Goal: Information Seeking & Learning: Learn about a topic

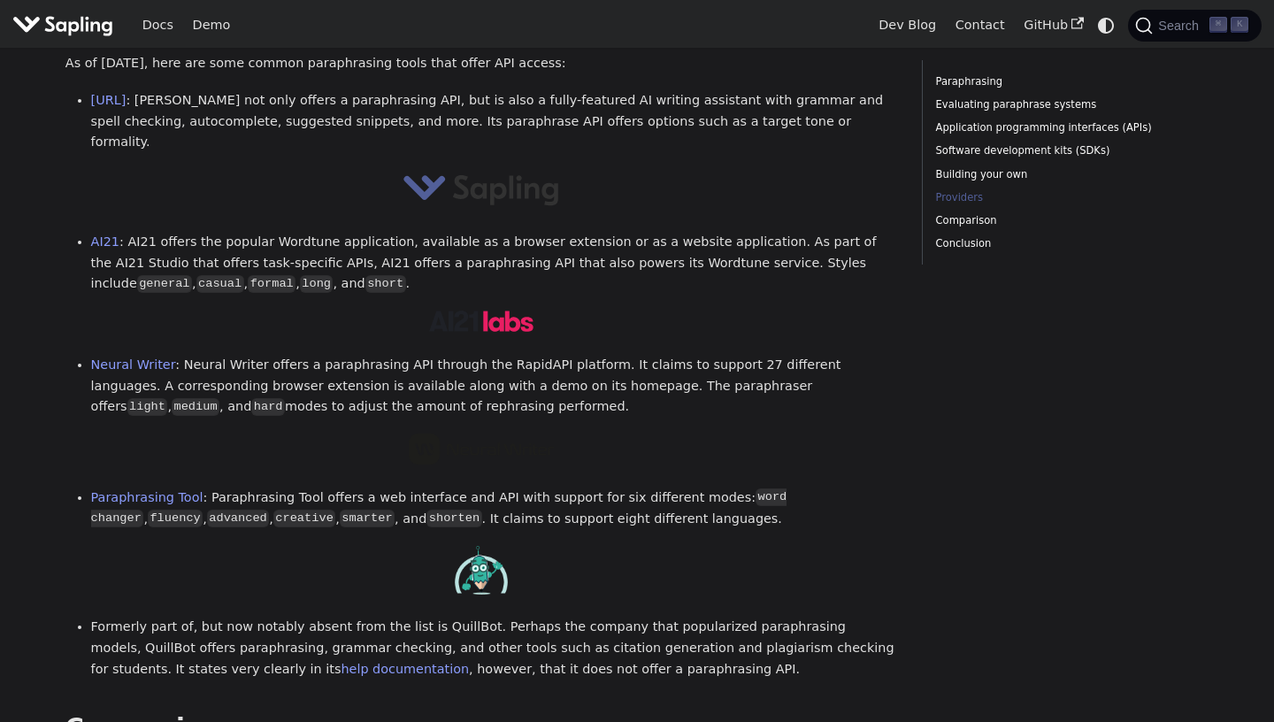
scroll to position [2138, 0]
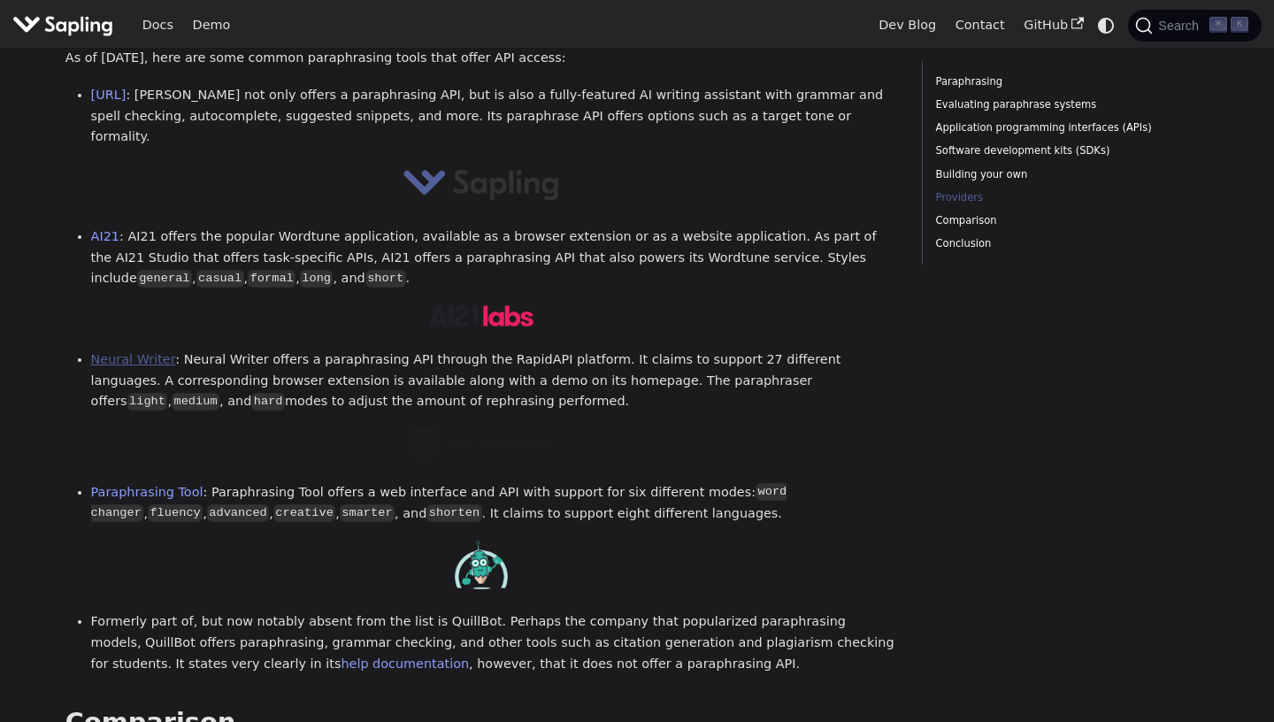
click at [150, 352] on link "Neural Writer" at bounding box center [133, 359] width 85 height 14
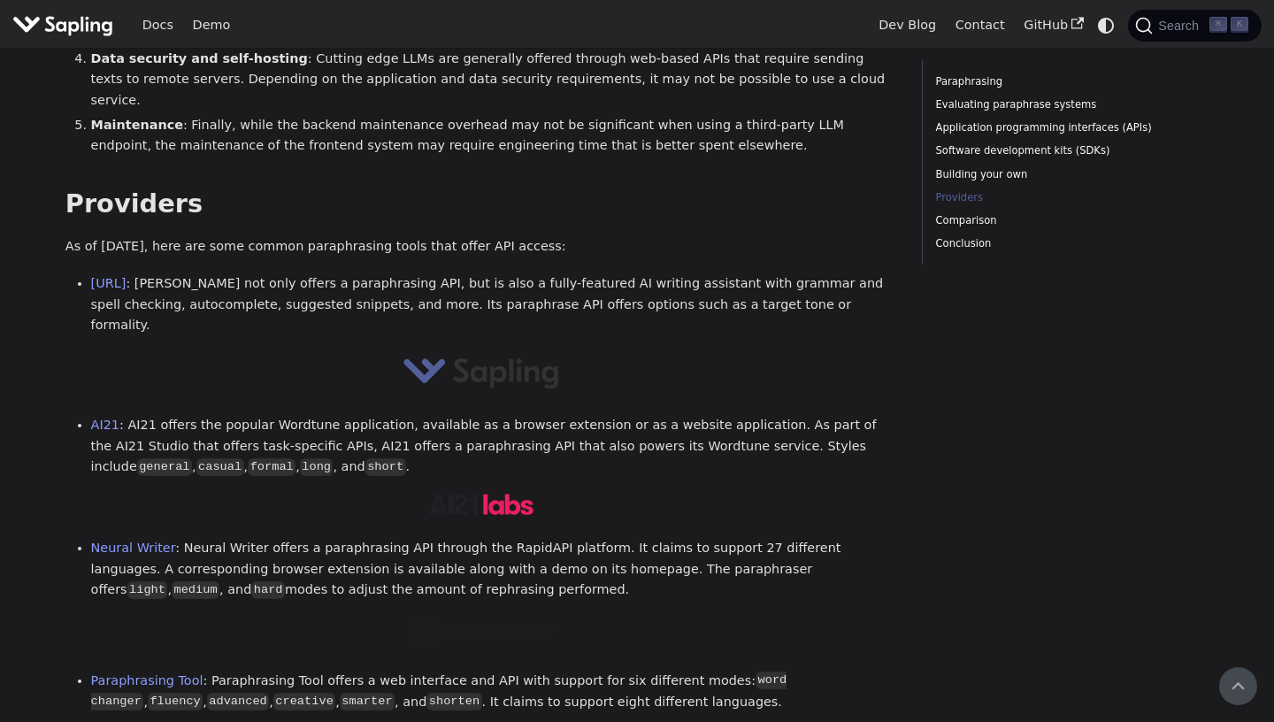
scroll to position [1927, 0]
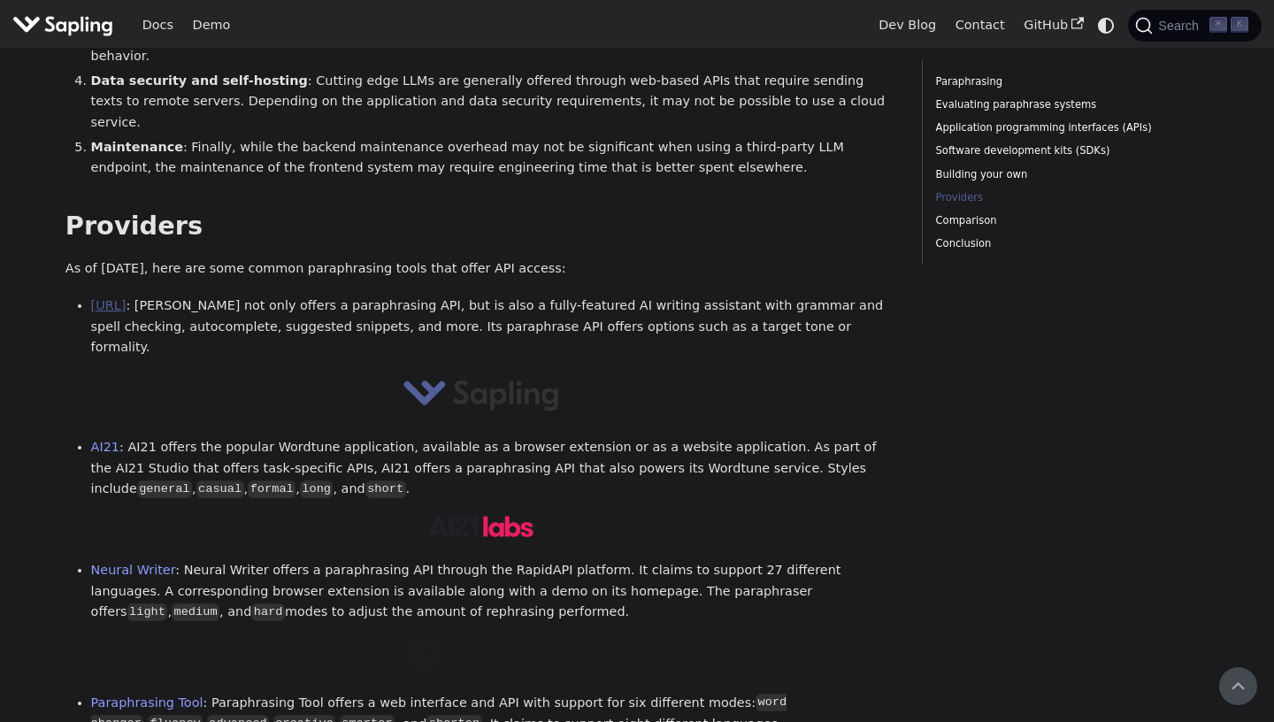
click at [113, 298] on link "Sapling.ai" at bounding box center [108, 305] width 35 height 14
click at [104, 440] on link "AI21" at bounding box center [105, 447] width 28 height 14
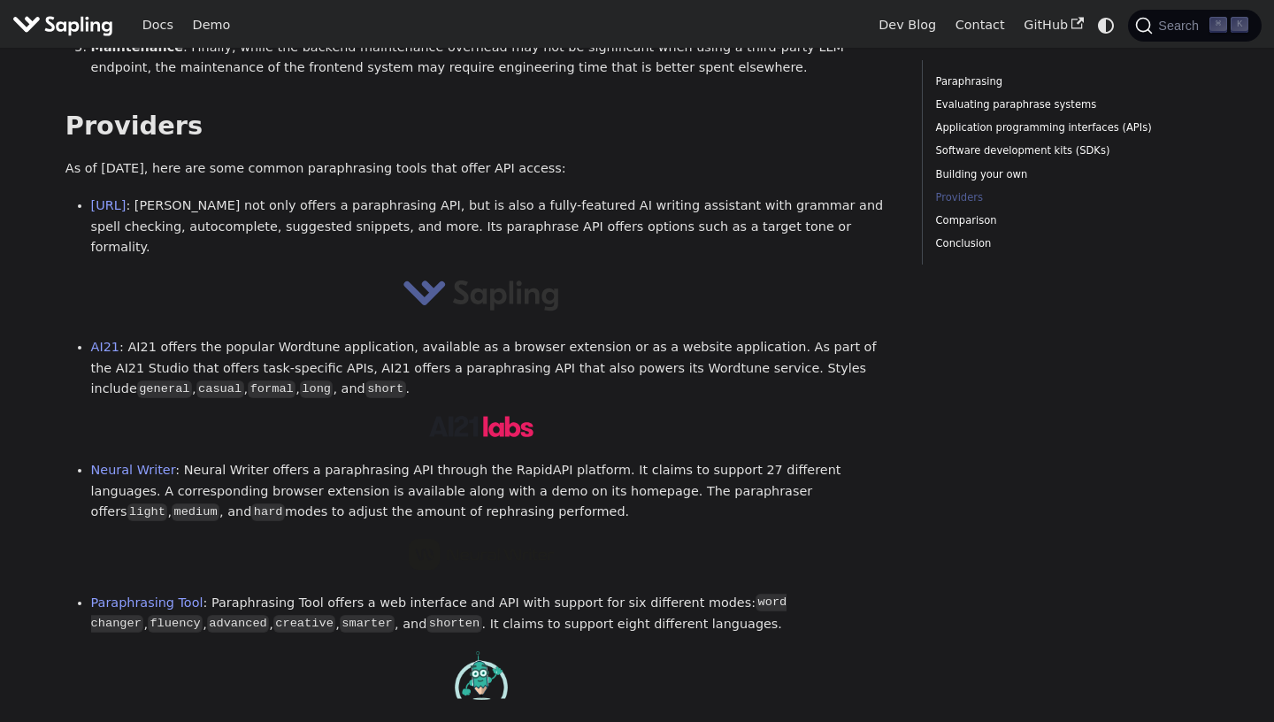
scroll to position [2026, 0]
click at [137, 465] on link "Neural Writer" at bounding box center [133, 472] width 85 height 14
click at [133, 465] on link "Neural Writer" at bounding box center [133, 472] width 85 height 14
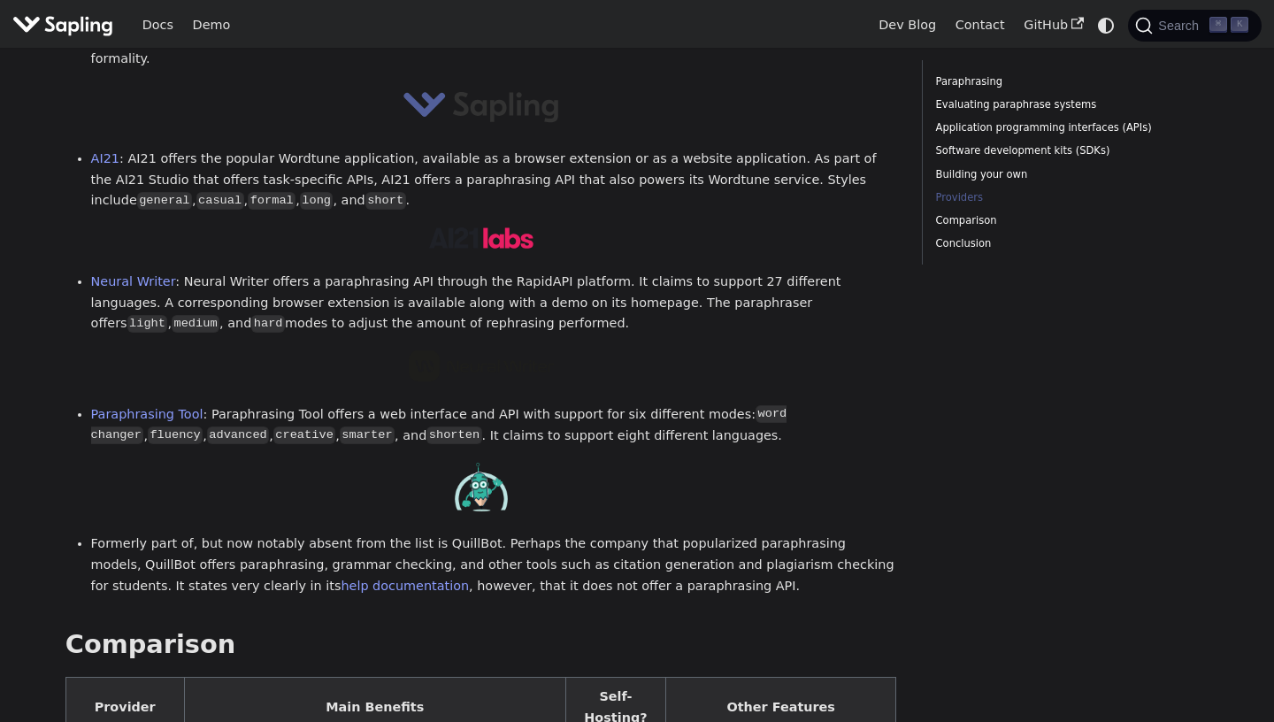
scroll to position [2218, 0]
click at [125, 405] on link "Paraphrasing Tool" at bounding box center [147, 412] width 112 height 14
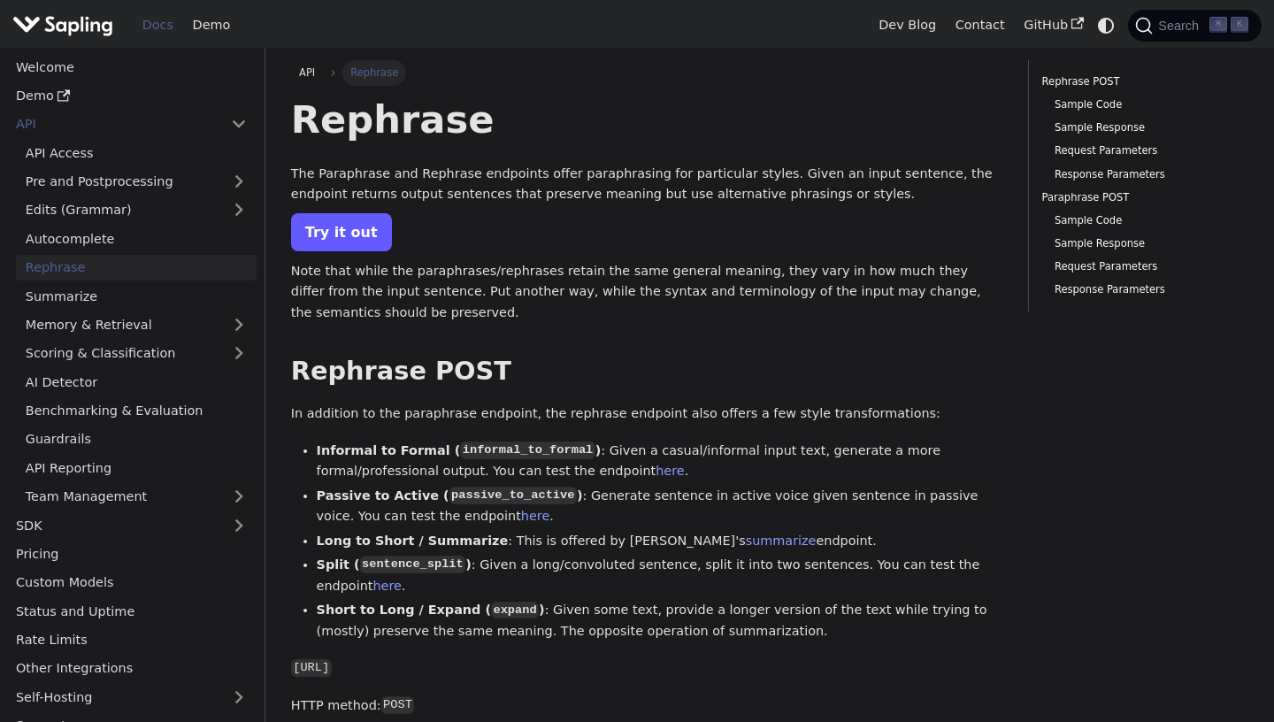
click at [355, 232] on link "Try it out" at bounding box center [341, 232] width 101 height 38
click at [343, 231] on link "Try it out" at bounding box center [341, 232] width 101 height 38
